Goal: Task Accomplishment & Management: Manage account settings

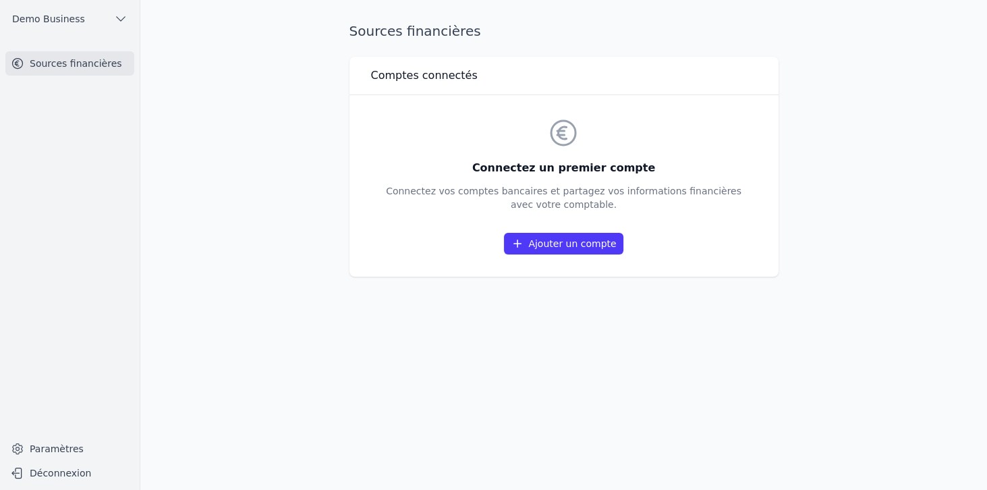
drag, startPoint x: 446, startPoint y: 142, endPoint x: 665, endPoint y: 209, distance: 228.7
click at [665, 209] on div "Connectez un premier compte Connectez vos comptes bancaires et partagez vos inf…" at bounding box center [564, 186] width 356 height 138
click at [665, 209] on p "Connectez vos comptes bancaires et partagez vos informations financières avec v…" at bounding box center [564, 197] width 356 height 27
click at [574, 243] on link "Ajouter un compte" at bounding box center [563, 244] width 119 height 22
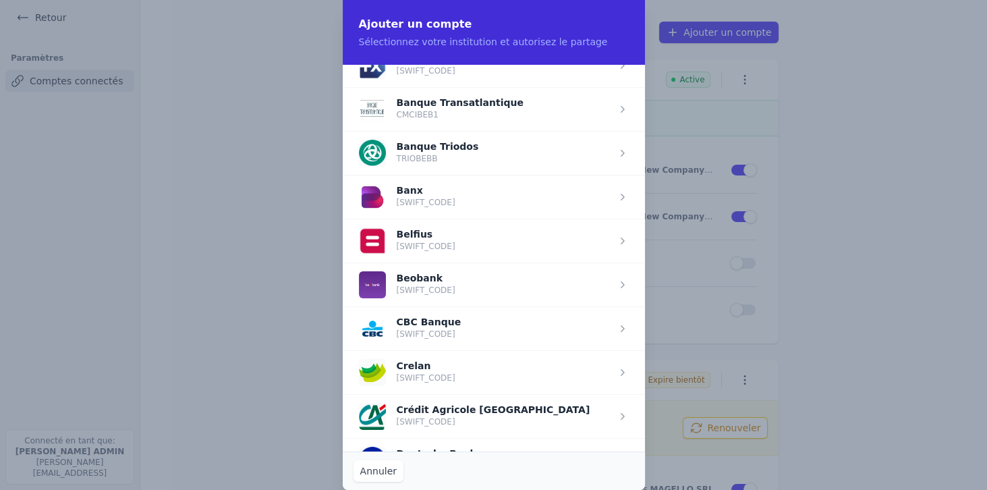
scroll to position [347, 0]
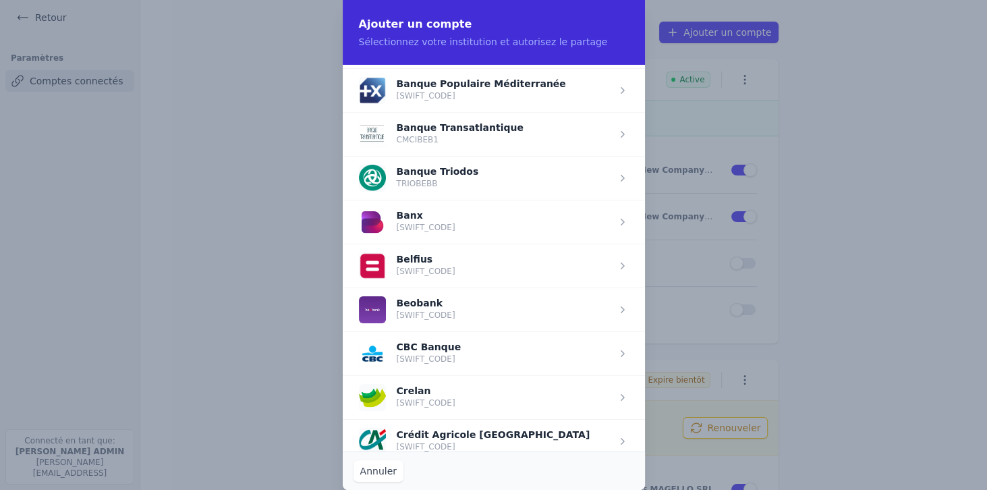
click at [413, 265] on span "button" at bounding box center [494, 266] width 302 height 44
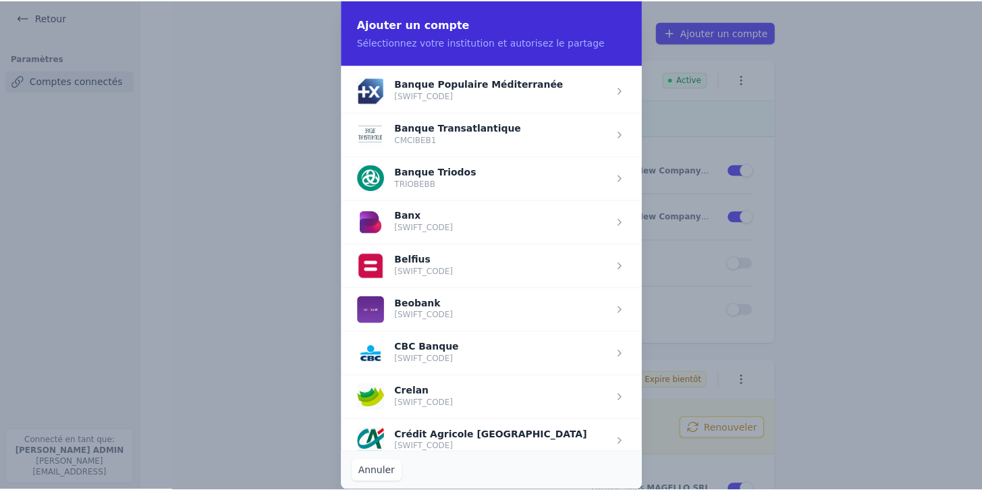
scroll to position [0, 0]
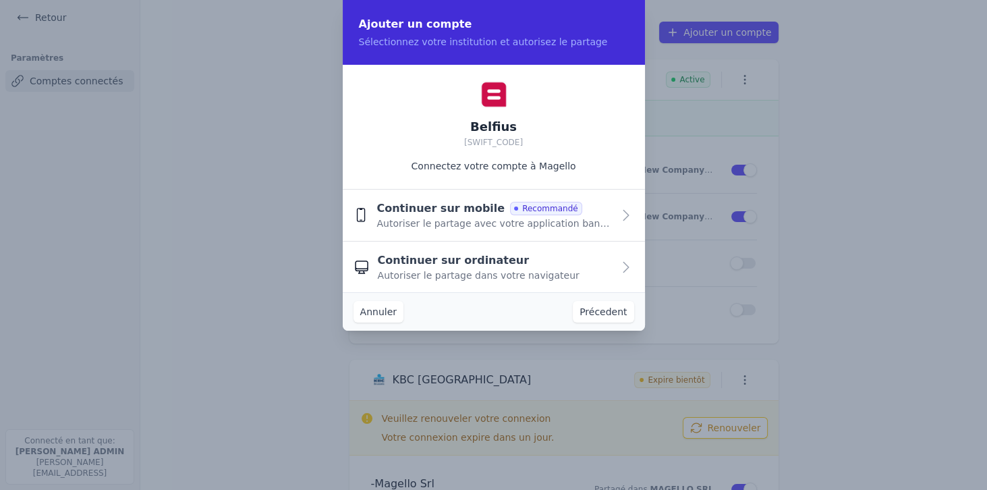
click at [424, 218] on span "Autoriser le partage avec votre application bancaire" at bounding box center [495, 223] width 236 height 13
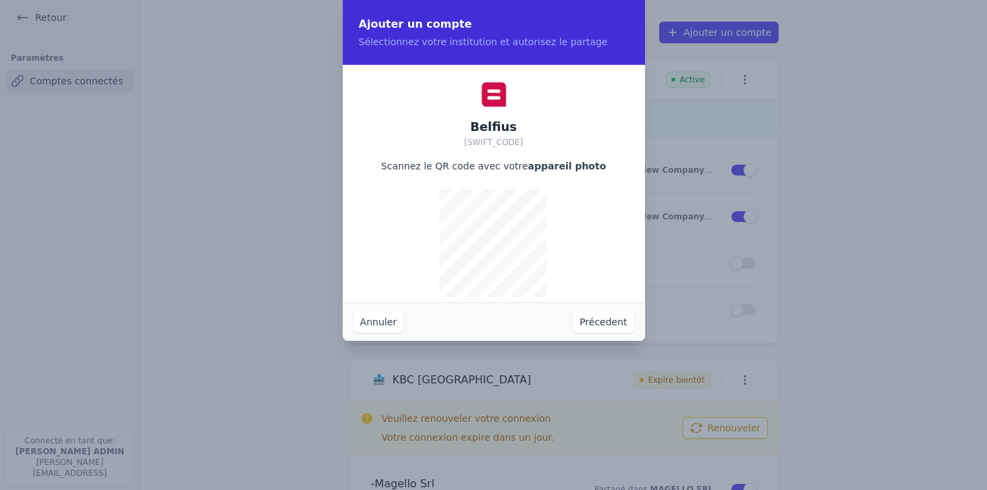
click at [591, 320] on button "Précedent" at bounding box center [603, 322] width 61 height 22
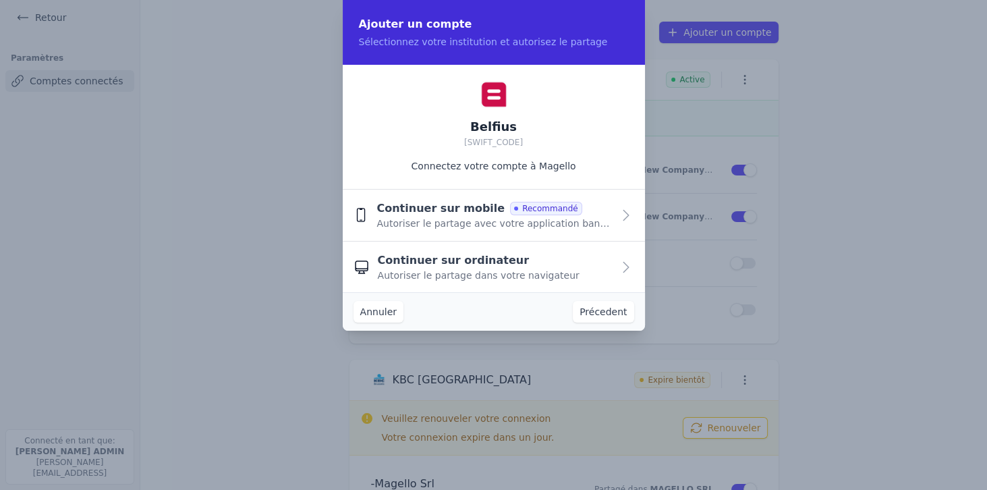
click at [422, 270] on span "Autoriser le partage dans votre navigateur" at bounding box center [479, 275] width 202 height 13
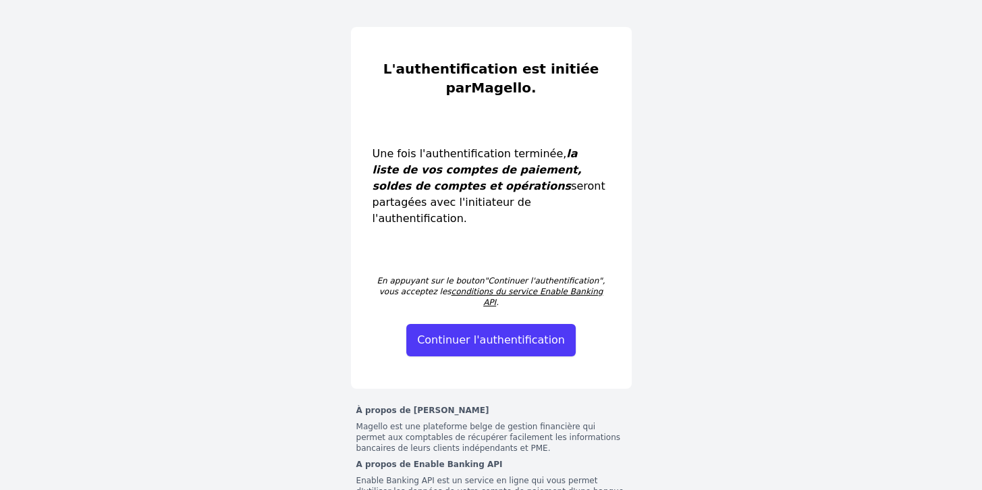
click at [484, 324] on button "Continuer l'authentification" at bounding box center [490, 340] width 169 height 32
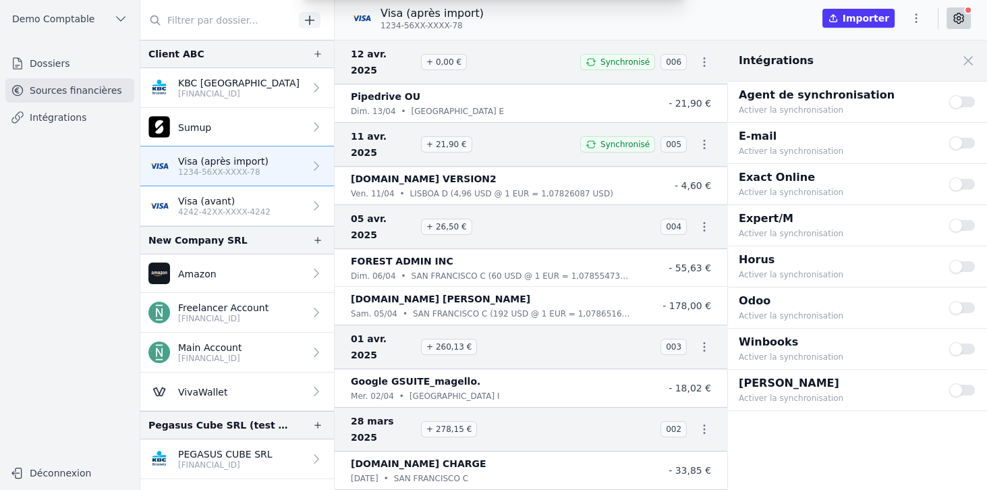
click at [63, 62] on link "Dossiers" at bounding box center [69, 63] width 129 height 24
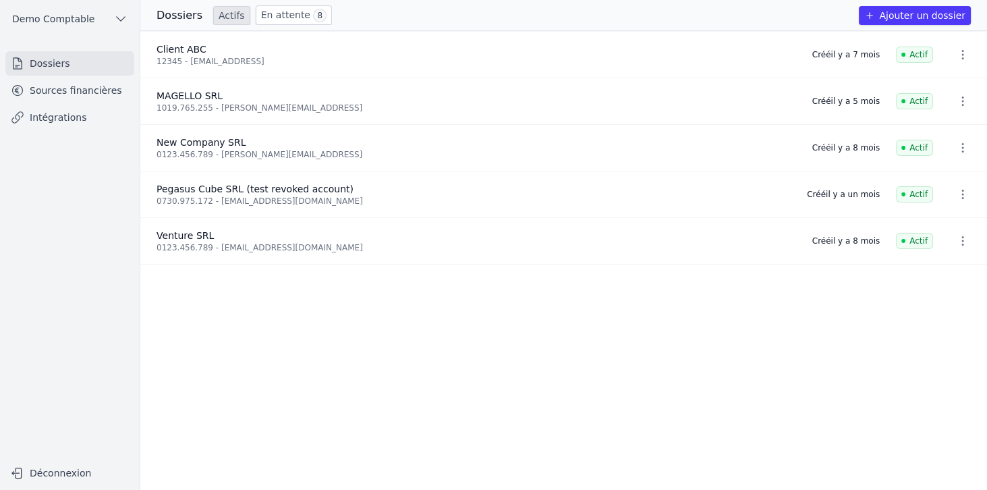
click at [898, 13] on button "Ajouter un dossier" at bounding box center [915, 15] width 112 height 19
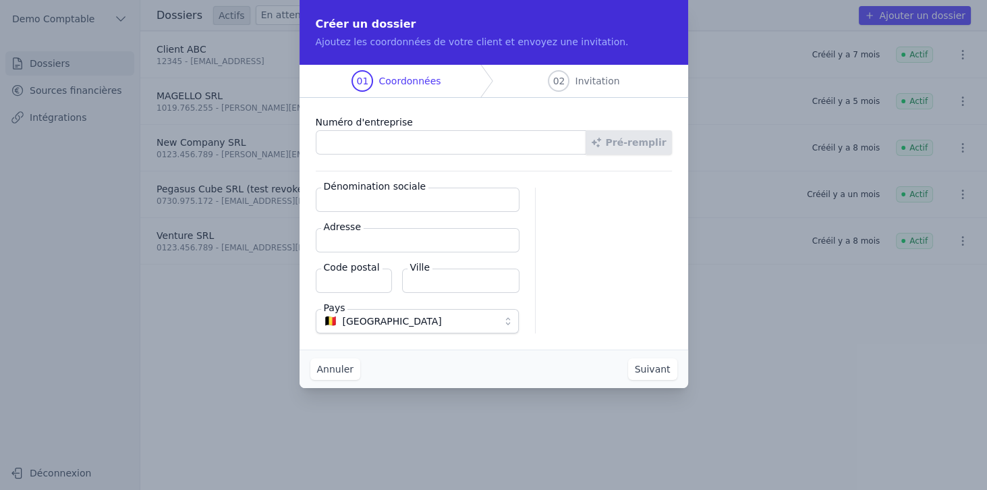
click at [358, 139] on input "Numéro d'entreprise" at bounding box center [451, 142] width 271 height 24
drag, startPoint x: 314, startPoint y: 118, endPoint x: 412, endPoint y: 125, distance: 98.1
click at [412, 125] on div "Numéro d'entreprise Pré-remplir Dénomination sociale Adresse Code postal Ville …" at bounding box center [494, 224] width 389 height 252
click at [379, 148] on input "Numéro d'entreprise" at bounding box center [451, 142] width 271 height 24
type input "1019.765.255"
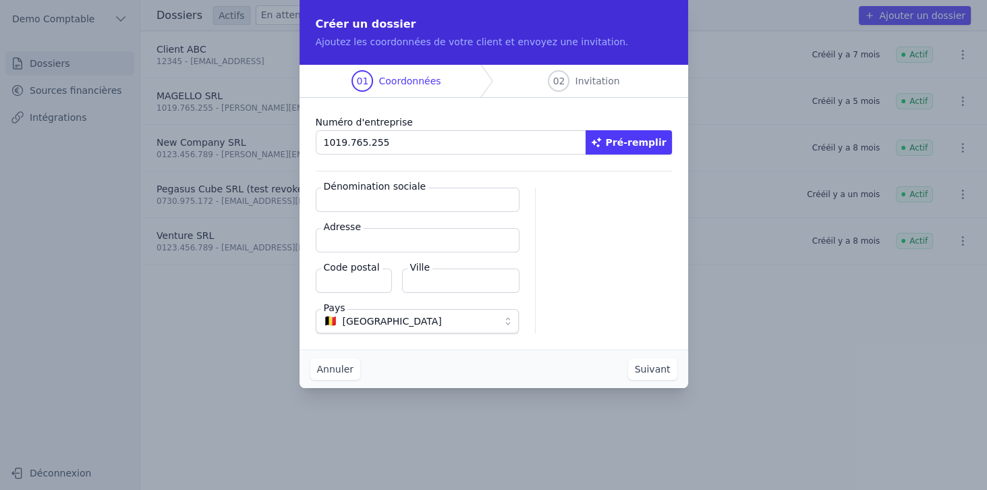
click at [636, 140] on button "Pré-remplir" at bounding box center [629, 142] width 86 height 24
type input "MAGELLO SRL"
type input "[GEOGRAPHIC_DATA] 30/16"
type input "1050"
type input "Ixelles"
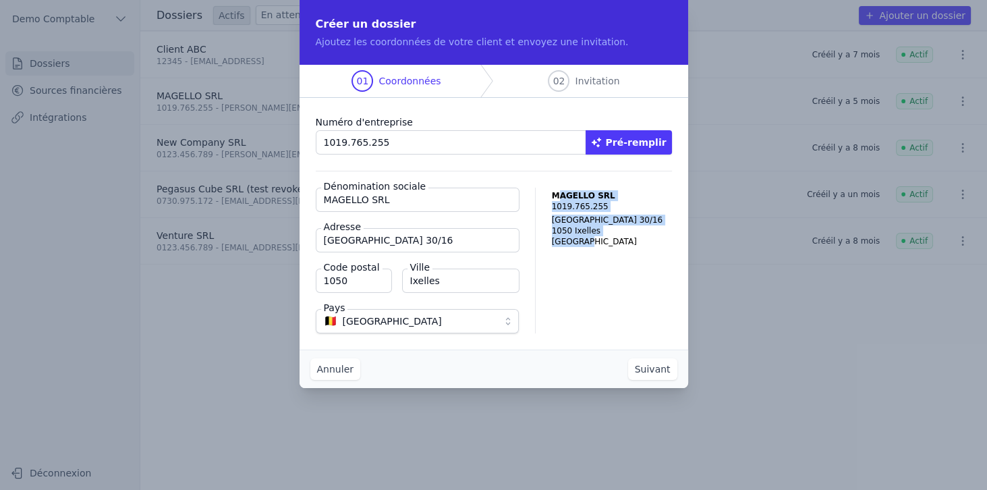
drag, startPoint x: 613, startPoint y: 251, endPoint x: 629, endPoint y: 263, distance: 19.7
click at [629, 263] on div "MAGELLO SRL [STREET_ADDRESS]" at bounding box center [612, 261] width 120 height 146
click at [667, 373] on button "Suivant" at bounding box center [652, 369] width 49 height 22
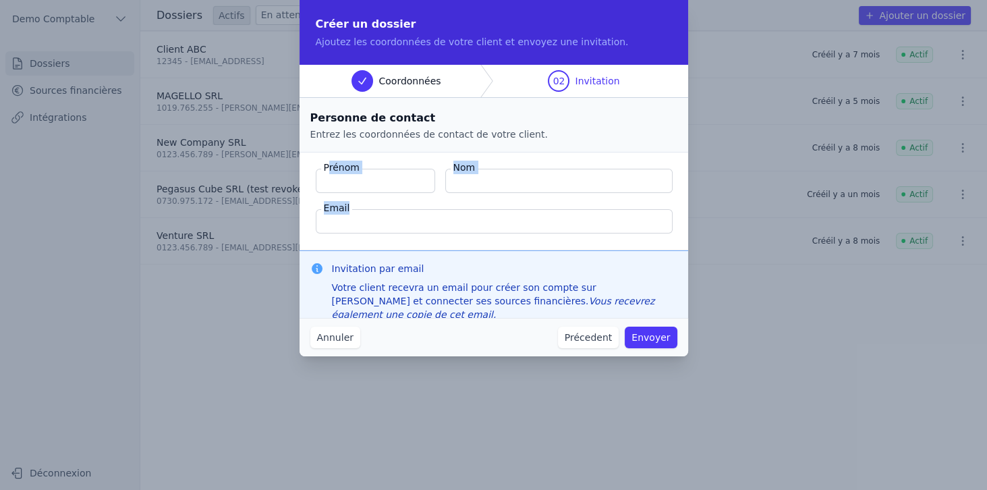
drag, startPoint x: 327, startPoint y: 165, endPoint x: 527, endPoint y: 209, distance: 205.2
click at [527, 209] on fieldset "Prénom Nom Email" at bounding box center [494, 202] width 389 height 98
click at [350, 337] on button "Annuler" at bounding box center [335, 338] width 50 height 22
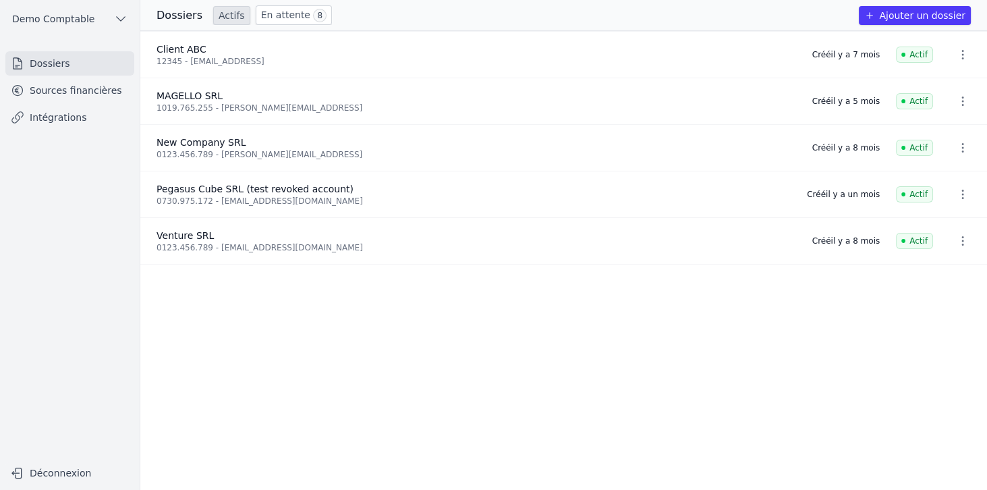
drag, startPoint x: 313, startPoint y: 61, endPoint x: 152, endPoint y: 49, distance: 161.7
click at [152, 49] on li "Client ABC 12345 - [EMAIL_ADDRESS] Créé [DATE] Actif" at bounding box center [563, 55] width 847 height 47
click at [84, 93] on link "Sources financières" at bounding box center [69, 90] width 129 height 24
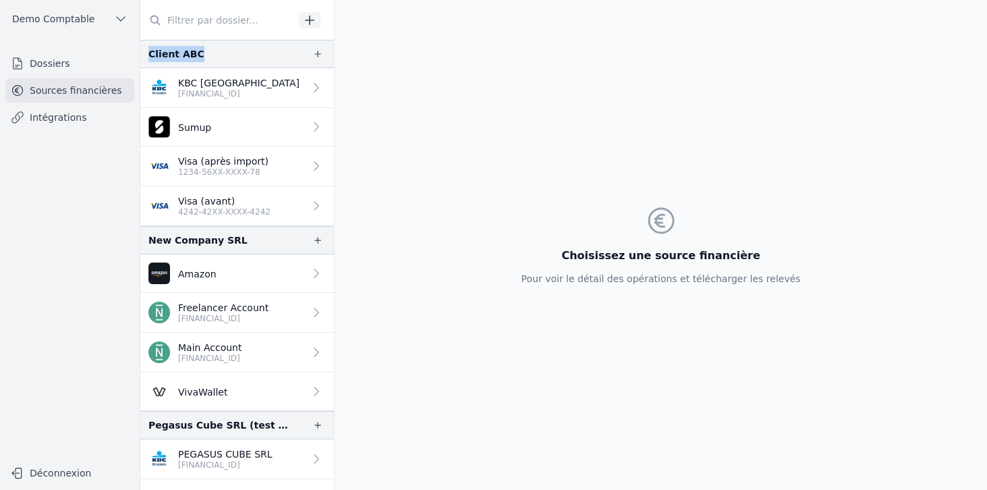
drag, startPoint x: 150, startPoint y: 51, endPoint x: 218, endPoint y: 53, distance: 68.2
click at [218, 53] on div "Client ABC" at bounding box center [237, 54] width 194 height 28
click at [240, 90] on p "[FINANCIAL_ID]" at bounding box center [238, 93] width 121 height 11
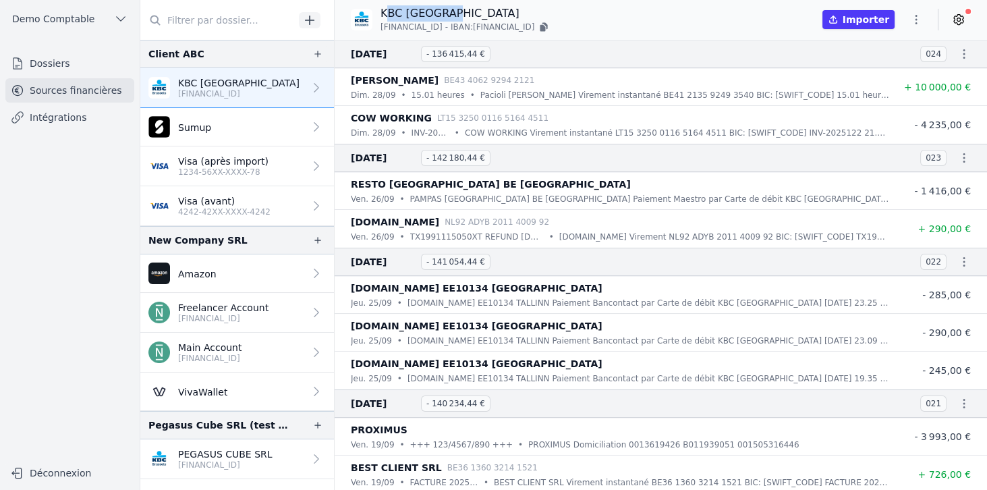
drag, startPoint x: 388, startPoint y: 12, endPoint x: 479, endPoint y: 14, distance: 91.1
click at [479, 14] on p "KBC [GEOGRAPHIC_DATA]" at bounding box center [466, 13] width 170 height 16
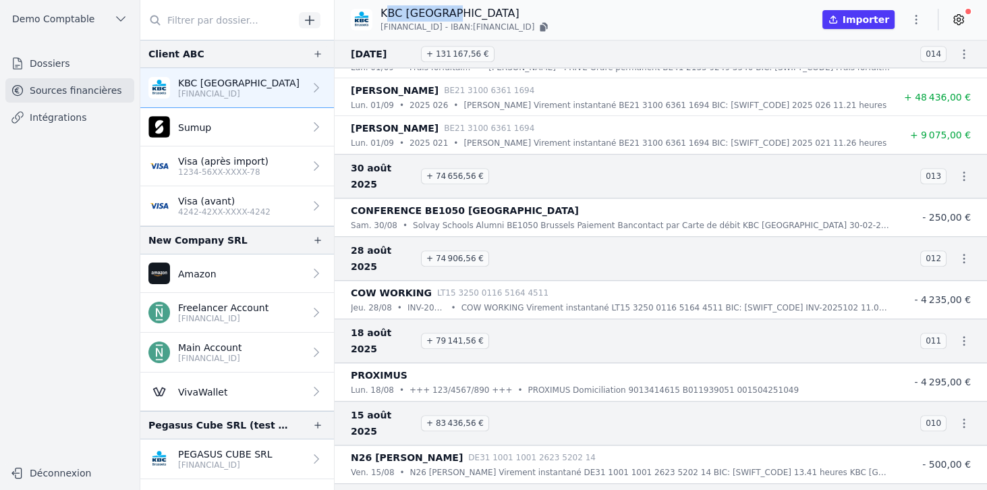
scroll to position [1002, 0]
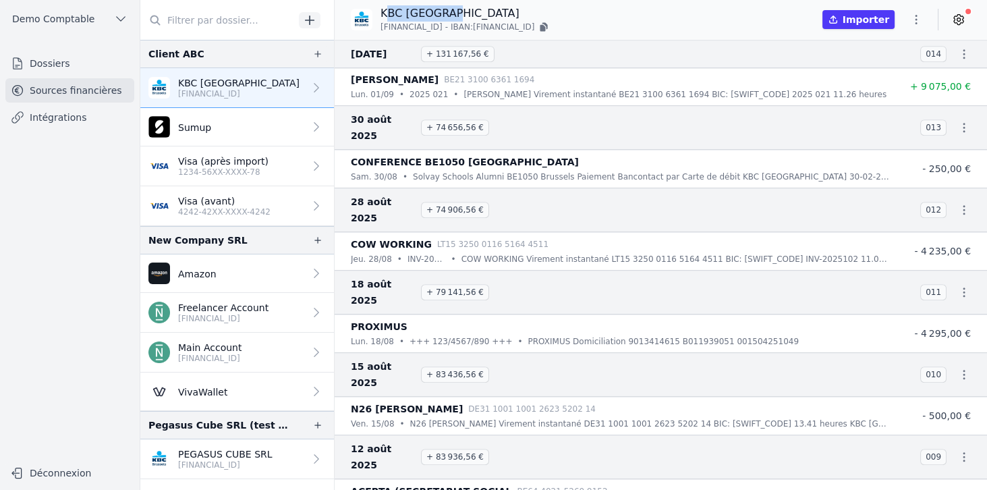
click at [921, 20] on icon "button" at bounding box center [916, 19] width 13 height 13
click at [961, 19] on div at bounding box center [493, 245] width 987 height 490
click at [961, 19] on icon at bounding box center [958, 19] width 13 height 13
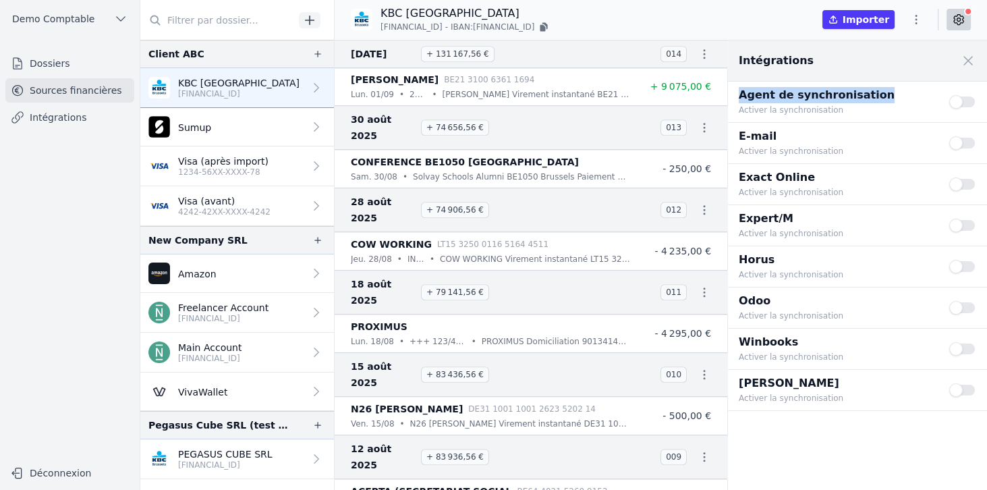
drag, startPoint x: 737, startPoint y: 95, endPoint x: 896, endPoint y: 97, distance: 159.3
click at [896, 97] on div "Agent de synchronisation Activer la synchronisation Use setting" at bounding box center [857, 102] width 259 height 40
click at [756, 97] on p "Agent de synchronisation" at bounding box center [836, 95] width 194 height 16
click at [757, 97] on p "Agent de synchronisation" at bounding box center [836, 95] width 194 height 16
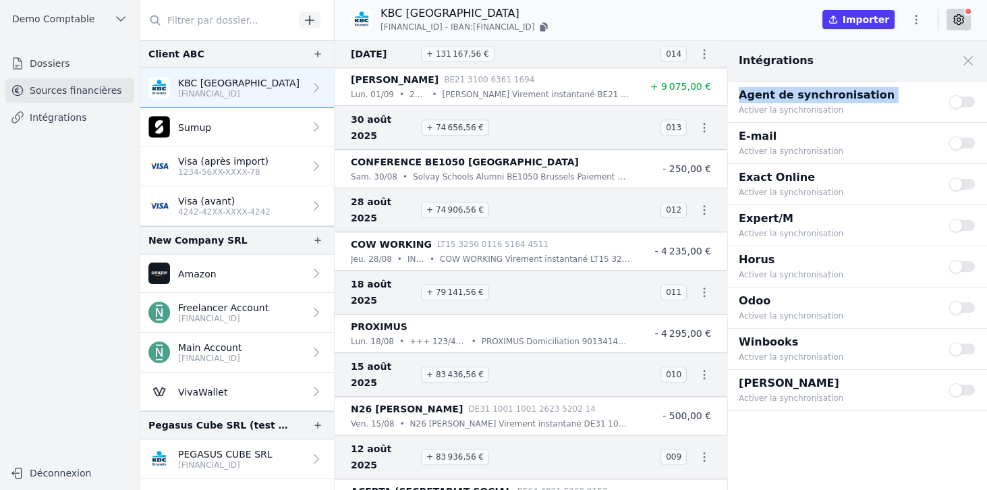
click at [971, 62] on span at bounding box center [969, 61] width 30 height 30
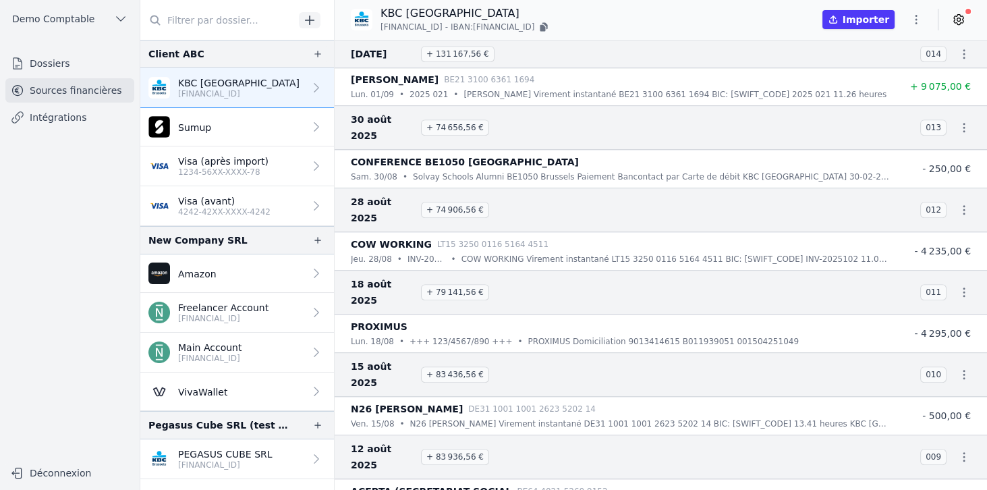
click at [229, 188] on link "Visa (avant) 4242-42XX-XXXX-4242" at bounding box center [237, 206] width 194 height 40
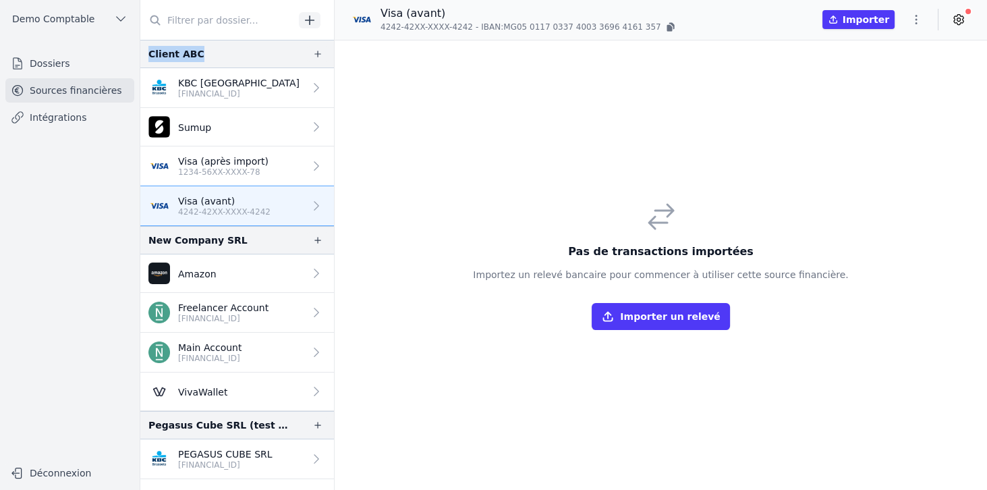
drag, startPoint x: 148, startPoint y: 55, endPoint x: 230, endPoint y: 60, distance: 82.5
click at [230, 60] on div "Client ABC" at bounding box center [237, 54] width 194 height 28
click at [315, 54] on icon "button" at bounding box center [318, 54] width 7 height 7
click at [679, 317] on button "Importer un relevé" at bounding box center [661, 316] width 138 height 27
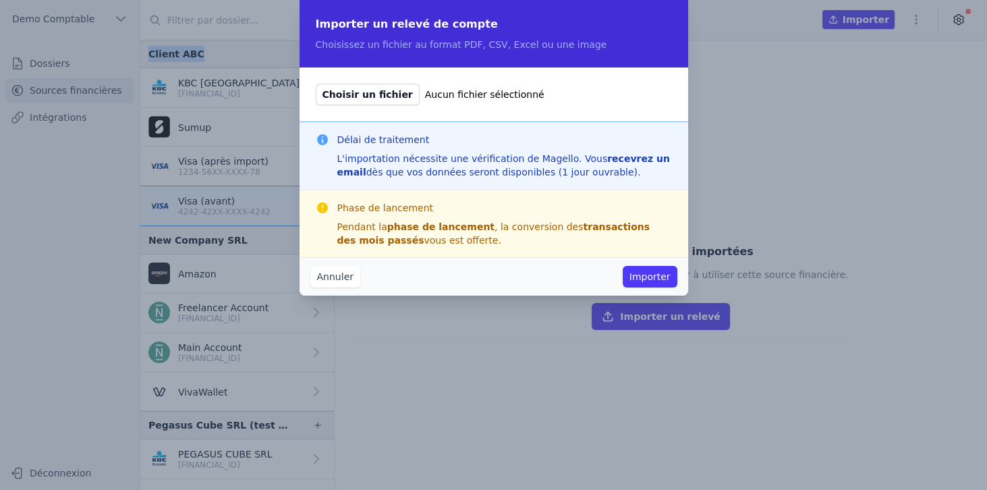
drag, startPoint x: 408, startPoint y: 43, endPoint x: 593, endPoint y: 45, distance: 184.3
click at [593, 45] on p "Choisissez un fichier au format PDF, CSV, Excel ou une image" at bounding box center [494, 44] width 356 height 13
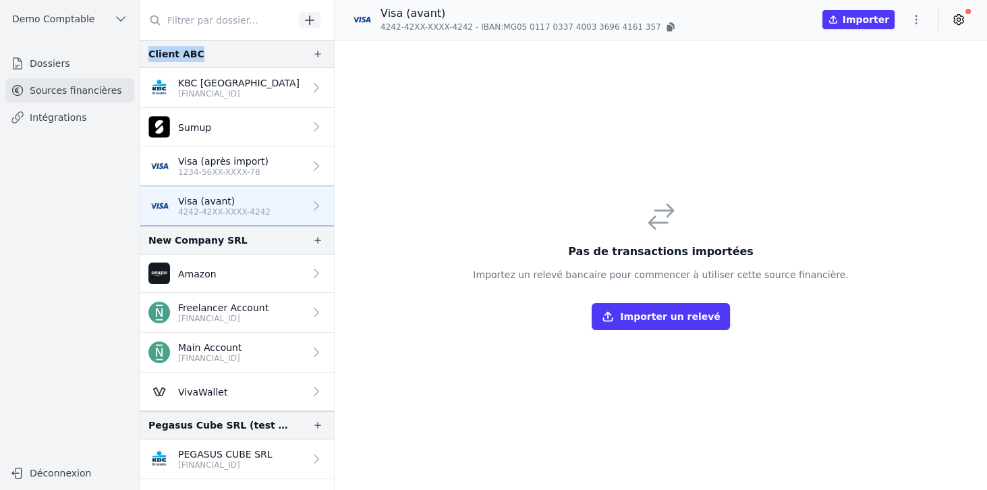
click at [276, 173] on link "Visa (après import) 1234-56XX-XXXX-78" at bounding box center [237, 166] width 194 height 40
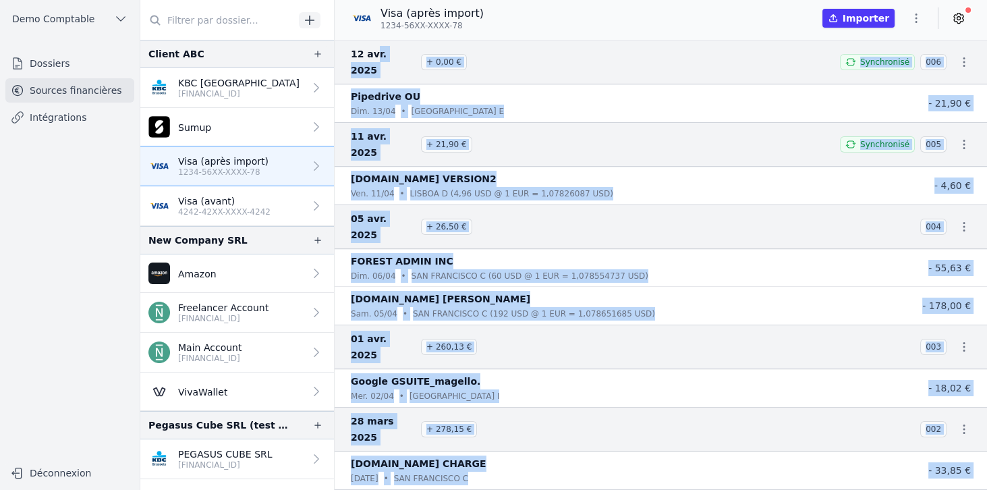
drag, startPoint x: 373, startPoint y: 61, endPoint x: 508, endPoint y: 454, distance: 415.3
click at [508, 454] on nav "[DATE] + 0,00 € Synchronisé 006 Pipedrive OU [DATE] • [GEOGRAPHIC_DATA] E - 21,…" at bounding box center [661, 265] width 653 height 450
click at [508, 413] on h3 "[DATE] + 278,15 €" at bounding box center [627, 429] width 553 height 32
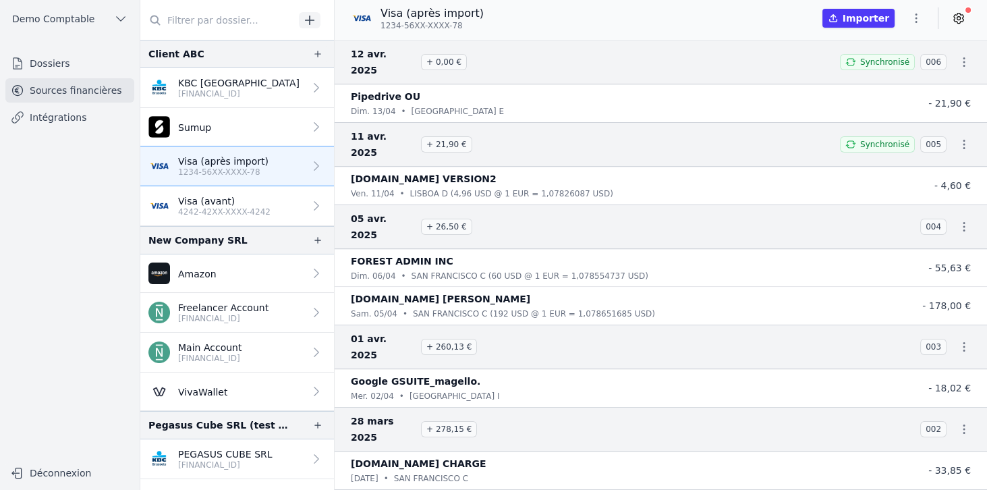
click at [313, 57] on icon "button" at bounding box center [317, 54] width 11 height 11
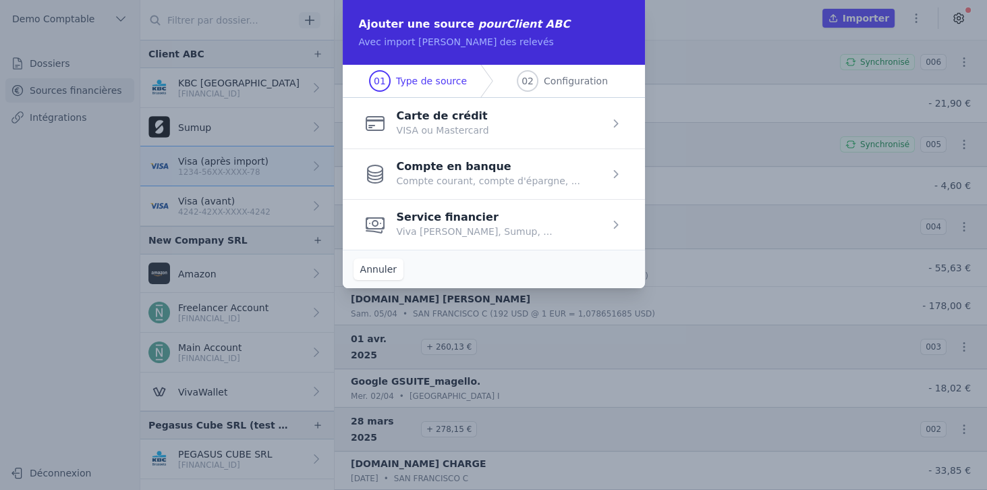
click at [422, 223] on span "button" at bounding box center [494, 224] width 302 height 51
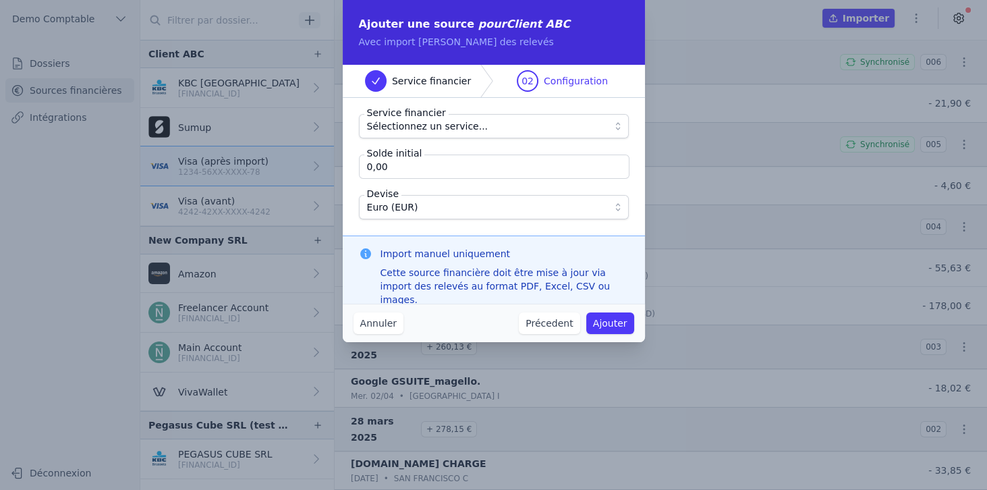
click at [427, 128] on span "Sélectionnez un service..." at bounding box center [427, 126] width 121 height 16
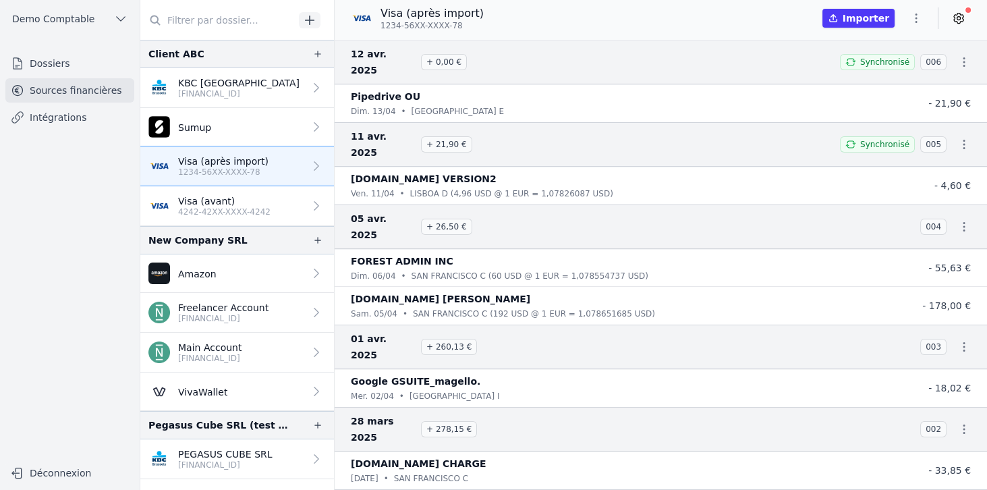
click at [217, 90] on p "[FINANCIAL_ID]" at bounding box center [238, 93] width 121 height 11
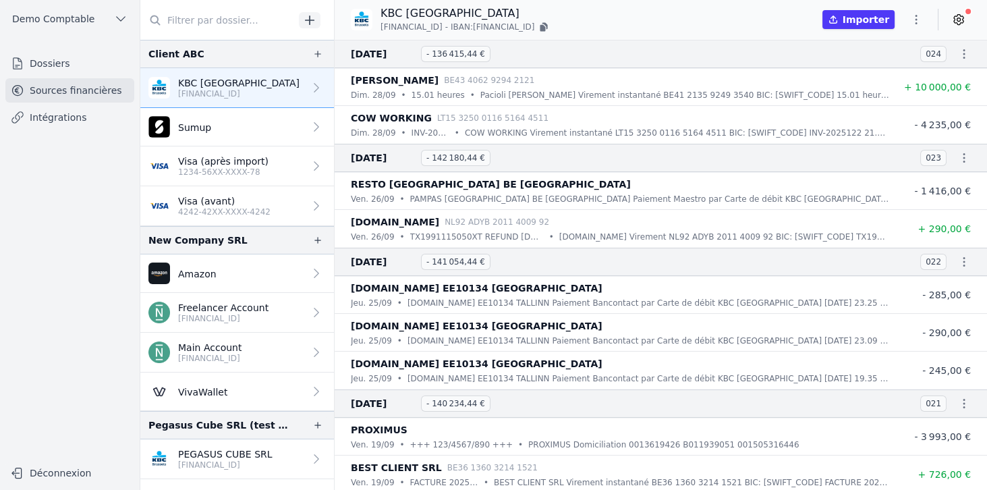
click at [917, 26] on icon "button" at bounding box center [916, 19] width 13 height 13
click at [876, 77] on button "Exporter" at bounding box center [884, 73] width 97 height 25
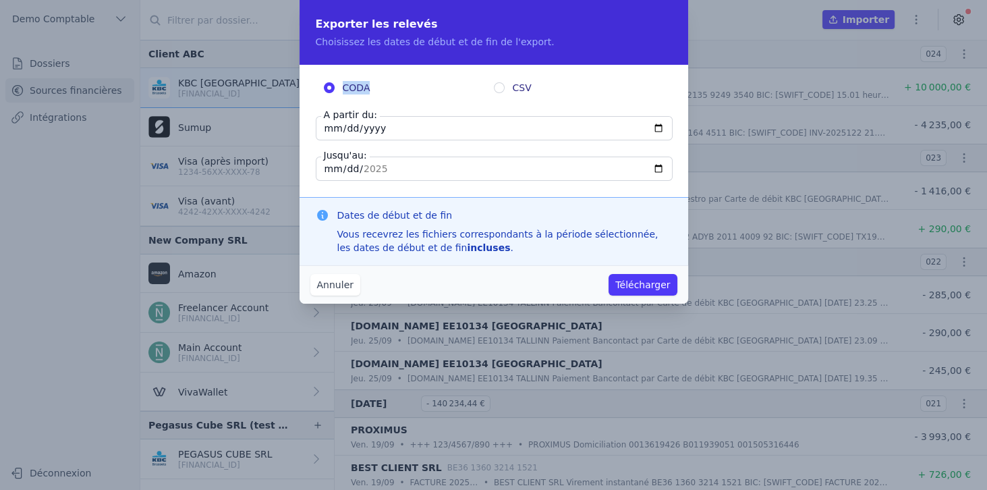
drag, startPoint x: 344, startPoint y: 88, endPoint x: 385, endPoint y: 89, distance: 41.2
click at [385, 89] on label "CODA" at bounding box center [409, 87] width 170 height 13
click at [663, 130] on input "[DATE]" at bounding box center [494, 128] width 357 height 24
type input "[DATE]"
